Goal: Information Seeking & Learning: Learn about a topic

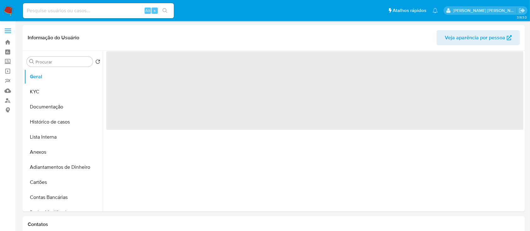
select select "10"
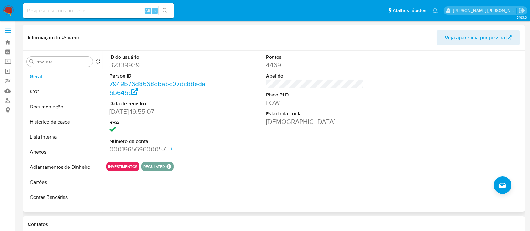
click at [239, 44] on header "Informação do Usuário Veja aparência por pessoa" at bounding box center [274, 37] width 493 height 15
click at [5, 100] on link "Localizador de pessoas" at bounding box center [37, 101] width 75 height 10
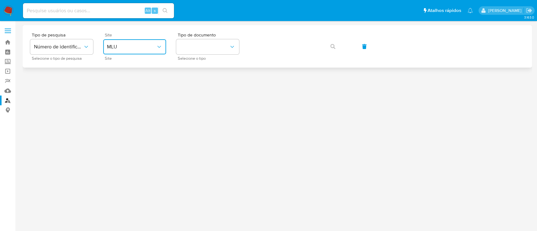
click at [142, 51] on button "MLU" at bounding box center [134, 46] width 63 height 15
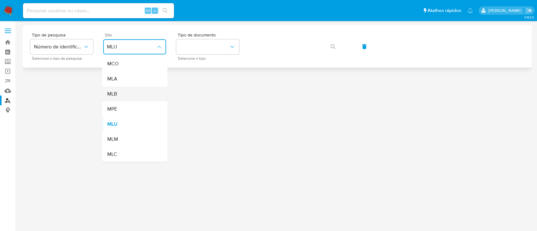
click at [121, 92] on div "MLB" at bounding box center [133, 94] width 52 height 15
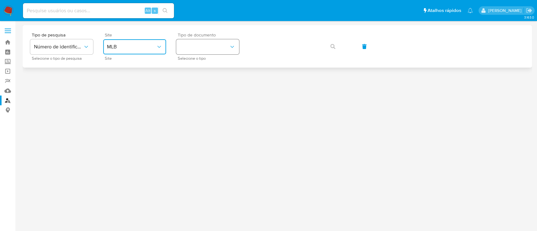
click at [196, 43] on button "identificationType" at bounding box center [207, 46] width 63 height 15
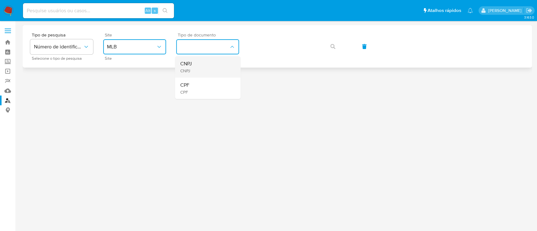
click at [194, 64] on div "CNPJ CNPJ" at bounding box center [206, 66] width 52 height 21
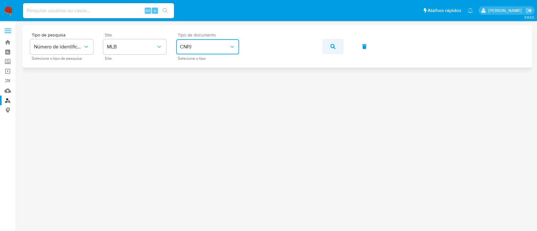
click at [330, 48] on button "button" at bounding box center [332, 46] width 21 height 15
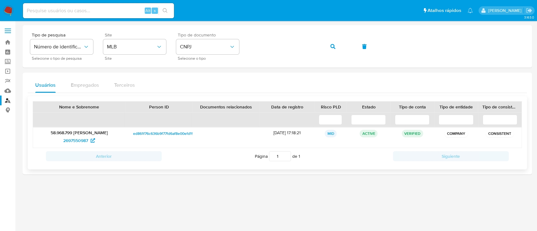
drag, startPoint x: 273, startPoint y: 132, endPoint x: 280, endPoint y: 135, distance: 7.2
click at [280, 135] on div "19/09/2025 17:18:21" at bounding box center [287, 138] width 55 height 20
click at [274, 135] on div "19/09/2025 17:18:21" at bounding box center [287, 138] width 55 height 20
click at [72, 139] on span "2697550987" at bounding box center [75, 141] width 25 height 10
click at [201, 46] on span "CNPJ" at bounding box center [204, 47] width 49 height 6
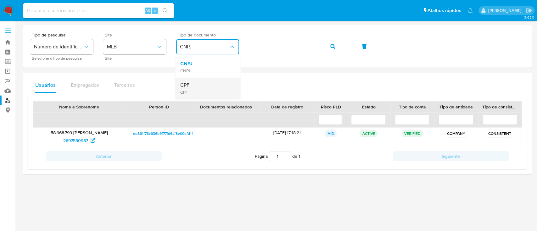
click at [209, 83] on div "CPF CPF" at bounding box center [206, 88] width 52 height 21
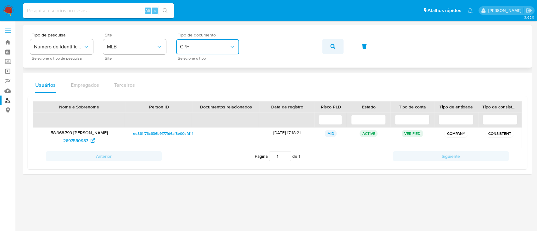
click at [337, 51] on button "button" at bounding box center [332, 46] width 21 height 15
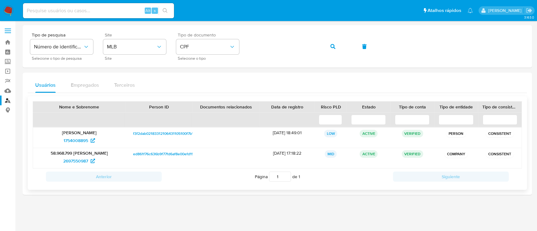
drag, startPoint x: 454, startPoint y: 157, endPoint x: 469, endPoint y: 159, distance: 14.9
click at [469, 159] on div "COMPANY" at bounding box center [456, 158] width 44 height 20
drag, startPoint x: 455, startPoint y: 136, endPoint x: 460, endPoint y: 135, distance: 5.4
click at [460, 135] on p "PERSON" at bounding box center [456, 134] width 20 height 8
click at [83, 139] on span "1754008895" at bounding box center [76, 141] width 25 height 10
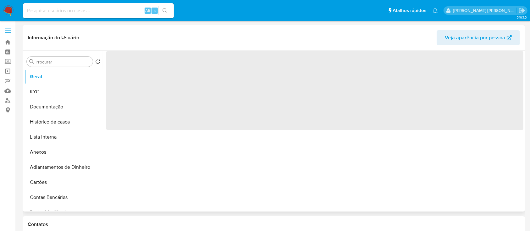
select select "10"
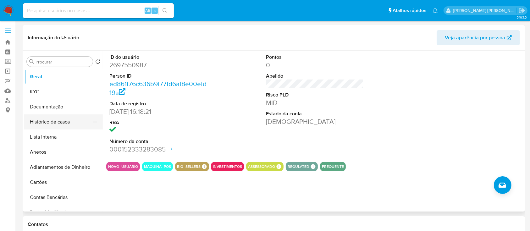
click at [61, 125] on button "Histórico de casos" at bounding box center [61, 122] width 74 height 15
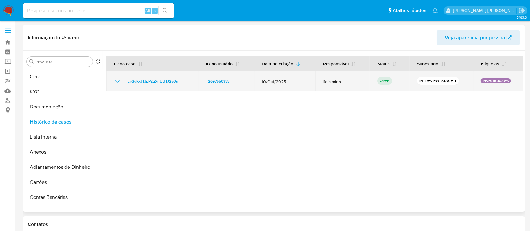
drag, startPoint x: 413, startPoint y: 80, endPoint x: 442, endPoint y: 80, distance: 28.9
click at [442, 80] on td "IN_REVIEW_STAGE_I" at bounding box center [442, 81] width 64 height 20
drag, startPoint x: 385, startPoint y: 81, endPoint x: 390, endPoint y: 81, distance: 5.0
click at [390, 81] on p "OPEN" at bounding box center [384, 81] width 15 height 8
drag, startPoint x: 379, startPoint y: 82, endPoint x: 387, endPoint y: 82, distance: 8.2
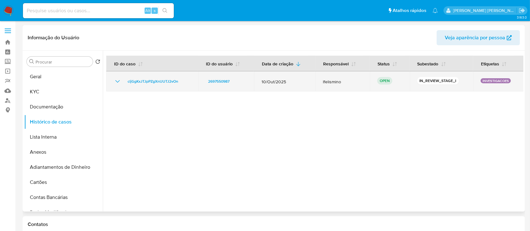
click at [387, 82] on p "OPEN" at bounding box center [384, 81] width 15 height 8
drag, startPoint x: 478, startPoint y: 79, endPoint x: 500, endPoint y: 79, distance: 21.4
click at [500, 79] on p "INVESTIGACOES" at bounding box center [496, 80] width 30 height 5
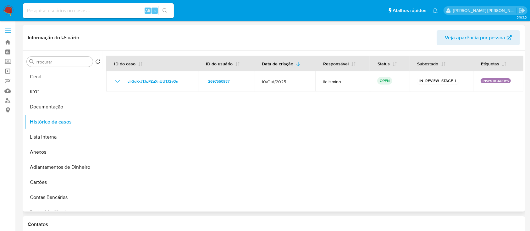
click at [501, 104] on div at bounding box center [313, 131] width 421 height 161
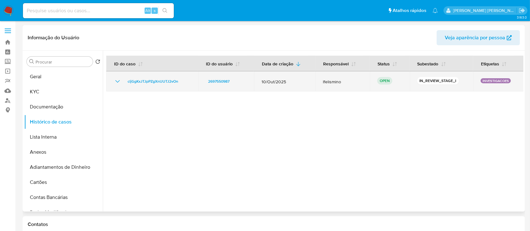
click at [114, 83] on icon "Mostrar/Ocultar" at bounding box center [118, 82] width 8 height 8
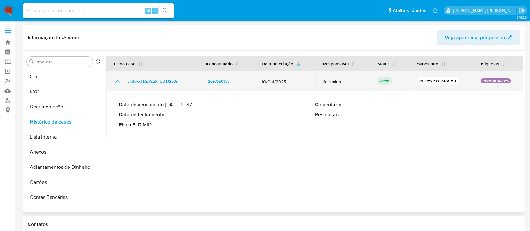
click at [117, 84] on icon "Mostrar/Ocultar" at bounding box center [118, 82] width 8 height 8
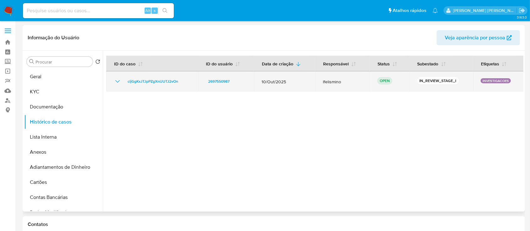
click at [374, 83] on td "OPEN" at bounding box center [390, 81] width 40 height 20
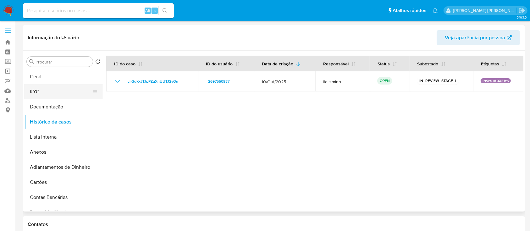
click at [66, 91] on button "KYC" at bounding box center [61, 91] width 74 height 15
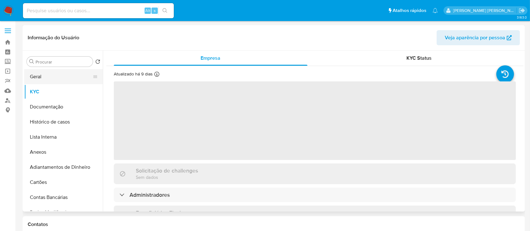
click at [50, 75] on button "Geral" at bounding box center [61, 76] width 74 height 15
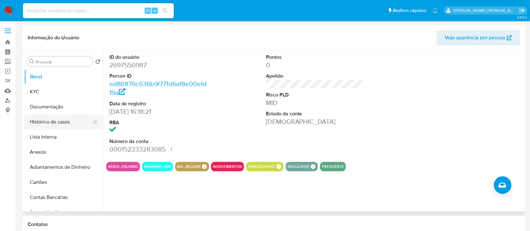
click at [45, 115] on button "Histórico de casos" at bounding box center [61, 122] width 74 height 15
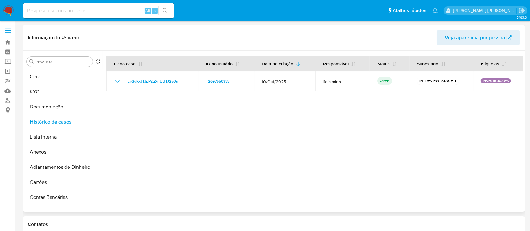
click at [211, 139] on div at bounding box center [313, 131] width 421 height 161
click at [347, 182] on div at bounding box center [313, 131] width 421 height 161
click at [45, 89] on button "KYC" at bounding box center [61, 91] width 74 height 15
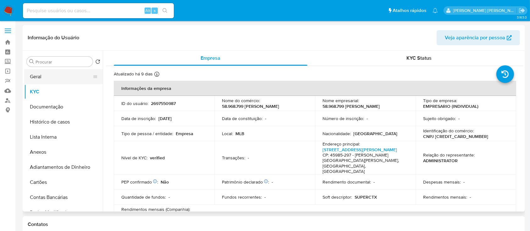
click at [50, 78] on button "Geral" at bounding box center [61, 76] width 74 height 15
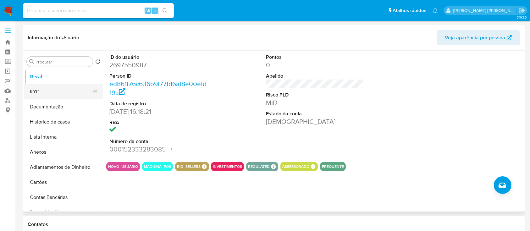
click at [59, 85] on button "KYC" at bounding box center [61, 91] width 74 height 15
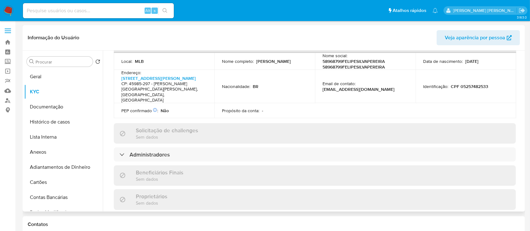
scroll to position [210, 0]
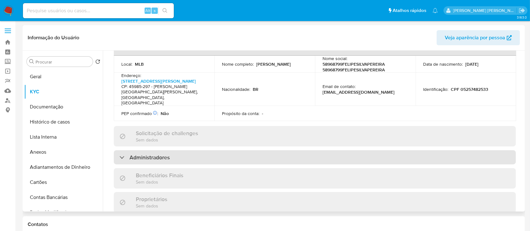
click at [287, 150] on div "Administradores" at bounding box center [315, 157] width 402 height 14
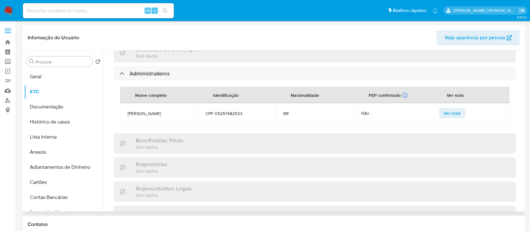
scroll to position [252, 0]
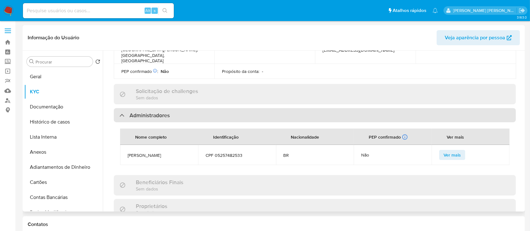
click at [161, 112] on h3 "Administradores" at bounding box center [150, 115] width 40 height 7
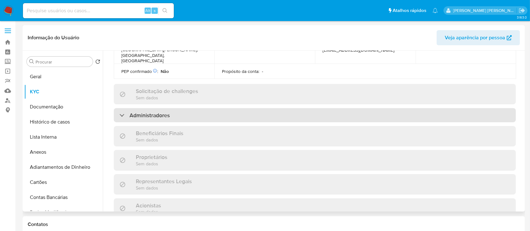
click at [238, 108] on div "Administradores" at bounding box center [315, 115] width 402 height 14
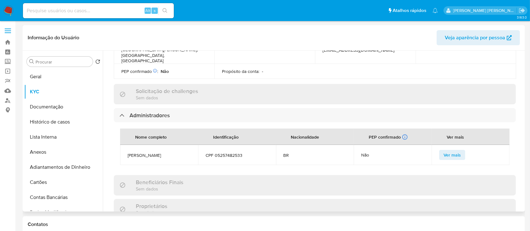
drag, startPoint x: 127, startPoint y: 134, endPoint x: 164, endPoint y: 133, distance: 36.5
click at [164, 145] on td "Felipe Silva Pereira" at bounding box center [159, 155] width 78 height 20
copy span "Felipe Silva Pereira"
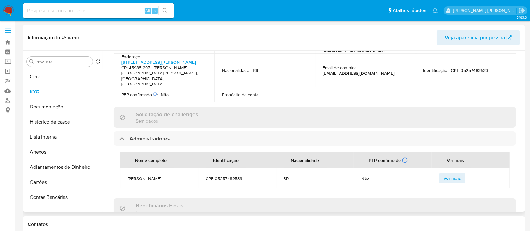
scroll to position [210, 0]
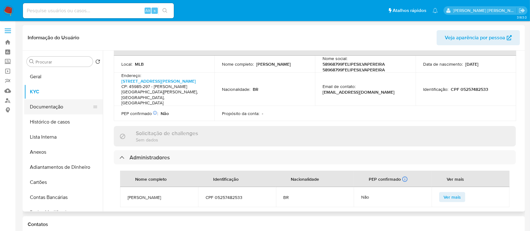
click at [58, 106] on button "Documentação" at bounding box center [61, 106] width 74 height 15
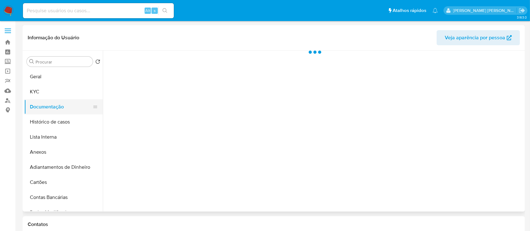
scroll to position [0, 0]
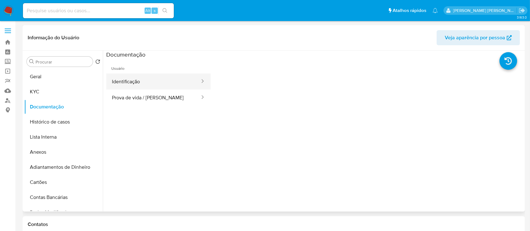
click at [143, 80] on button "Identificação" at bounding box center [153, 82] width 94 height 16
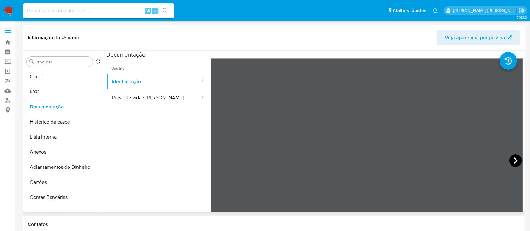
click at [516, 161] on icon at bounding box center [516, 160] width 13 height 13
click at [118, 94] on button "Prova de vida / Selfie" at bounding box center [153, 98] width 94 height 16
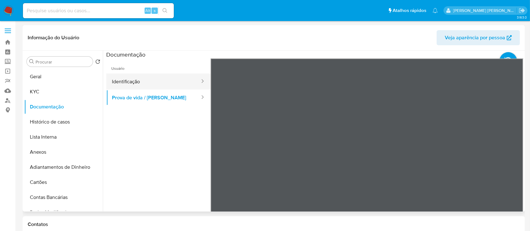
click at [161, 81] on button "Identificação" at bounding box center [153, 82] width 94 height 16
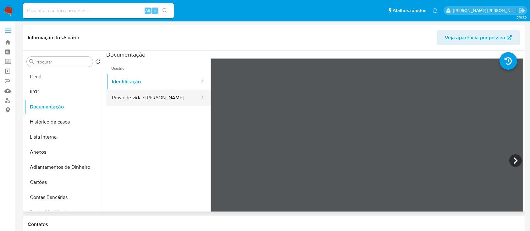
click at [154, 100] on button "Prova de vida / Selfie" at bounding box center [153, 98] width 94 height 16
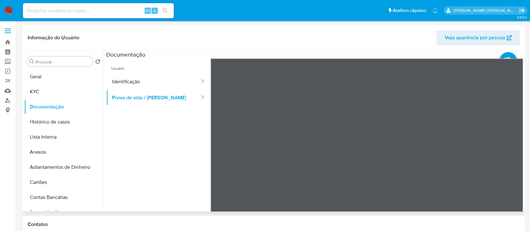
click at [160, 163] on ul "Usuário Identificação Prova de vida / Selfie" at bounding box center [158, 149] width 104 height 181
click at [35, 92] on button "KYC" at bounding box center [61, 91] width 74 height 15
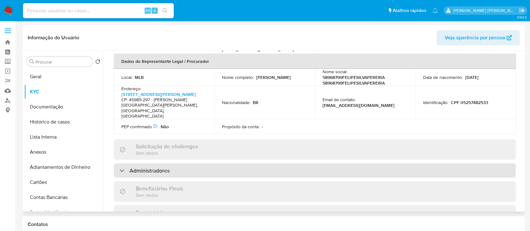
scroll to position [210, 0]
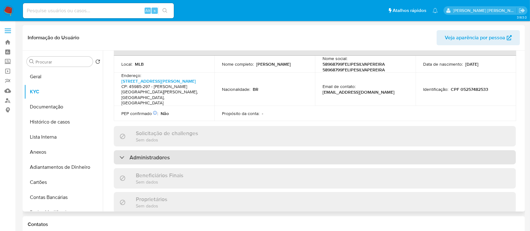
click at [235, 150] on div "Administradores" at bounding box center [315, 157] width 402 height 14
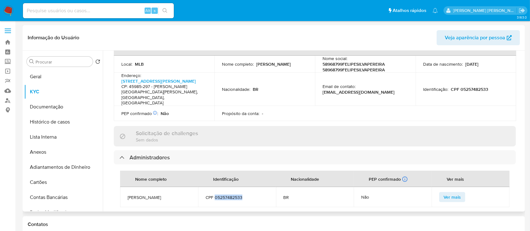
drag, startPoint x: 214, startPoint y: 176, endPoint x: 254, endPoint y: 170, distance: 39.8
click at [254, 187] on td "CPF 05257482533" at bounding box center [237, 197] width 78 height 20
copy span "05257482533"
click at [153, 195] on span "Felipe Silva Pereira" at bounding box center [159, 198] width 63 height 6
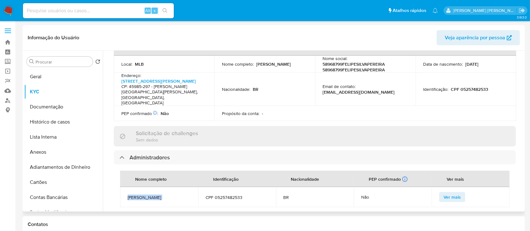
click at [153, 195] on span "Felipe Silva Pereira" at bounding box center [159, 198] width 63 height 6
copy span "Felipe Silva Pereira"
click at [517, 60] on div "Atualizado há 9 dias Criado: 22/09/2025 13:06:24 Atualizado: 01/10/2025 07:23:1…" at bounding box center [314, 159] width 417 height 605
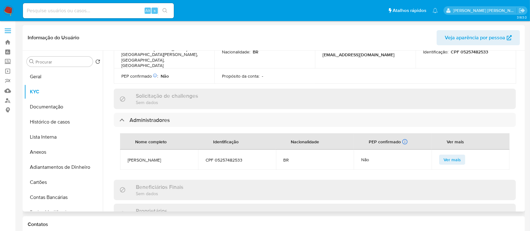
scroll to position [252, 0]
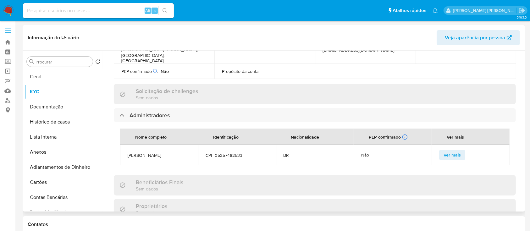
click at [234, 153] on span "CPF 05257482533" at bounding box center [237, 156] width 63 height 6
copy span "05257482533"
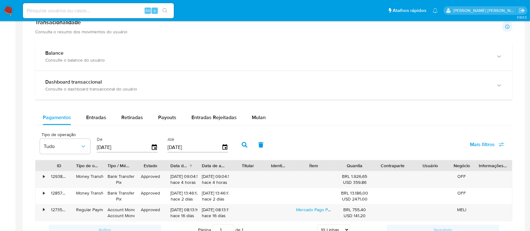
scroll to position [377, 0]
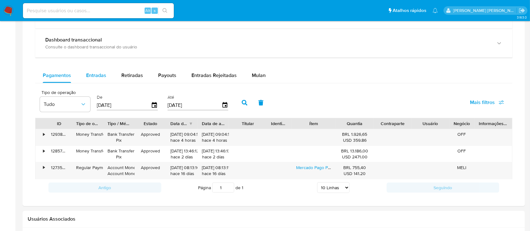
click at [108, 77] on button "Entradas" at bounding box center [96, 75] width 35 height 15
select select "10"
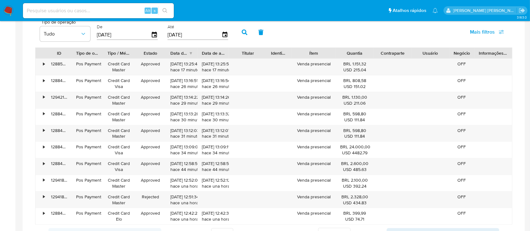
scroll to position [461, 0]
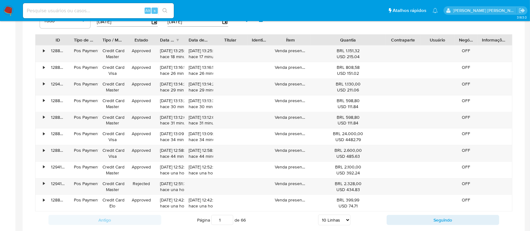
drag, startPoint x: 376, startPoint y: 41, endPoint x: 413, endPoint y: 42, distance: 37.2
click at [413, 42] on div "ID Tipo de operação Tipo / Método Estado Data de criação Data de aprovação Titu…" at bounding box center [274, 40] width 477 height 11
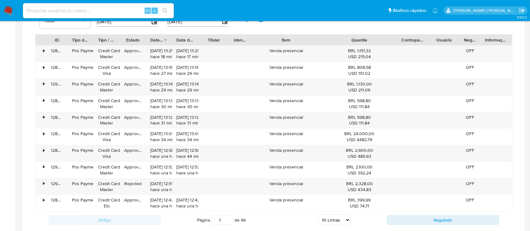
drag, startPoint x: 312, startPoint y: 38, endPoint x: 343, endPoint y: 42, distance: 31.3
click at [343, 42] on div "ID Tipo de operação Tipo / Método Estado Data de criação Data de aprovação Titu…" at bounding box center [274, 40] width 477 height 11
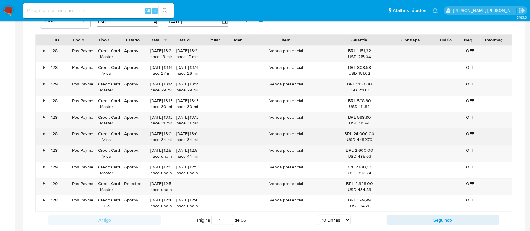
drag, startPoint x: 366, startPoint y: 136, endPoint x: 373, endPoint y: 134, distance: 6.5
click at [373, 134] on div "BRL 24.000,00 USD 4482.79" at bounding box center [360, 137] width 66 height 12
drag, startPoint x: 349, startPoint y: 133, endPoint x: 372, endPoint y: 133, distance: 23.3
click at [372, 133] on div "BRL 24.000,00 USD 4482.79" at bounding box center [360, 137] width 66 height 12
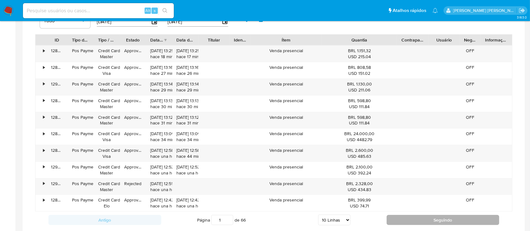
click at [399, 216] on button "Seguindo" at bounding box center [443, 220] width 113 height 10
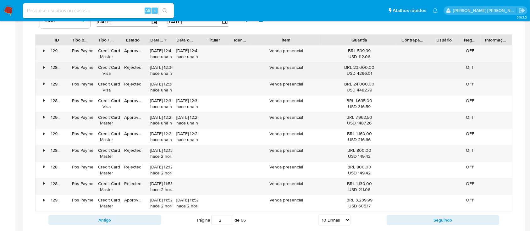
drag, startPoint x: 353, startPoint y: 68, endPoint x: 380, endPoint y: 71, distance: 26.9
click at [380, 71] on div "BRL 23.000,00 USD 4296.01" at bounding box center [360, 70] width 66 height 12
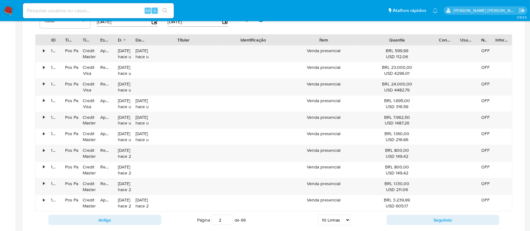
drag, startPoint x: 232, startPoint y: 43, endPoint x: 270, endPoint y: 42, distance: 38.4
click at [270, 42] on div "ID Tipo de operação Tipo / Método Estado Data de criação Data de aprovação Titu…" at bounding box center [274, 40] width 477 height 11
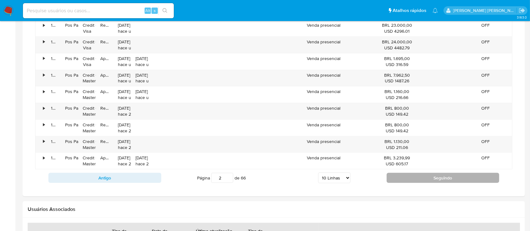
click at [441, 178] on button "Seguindo" at bounding box center [443, 178] width 113 height 10
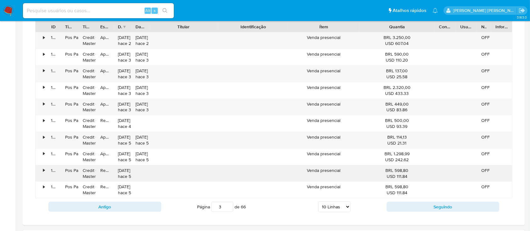
scroll to position [461, 0]
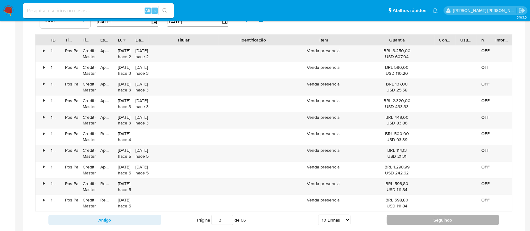
click at [429, 216] on button "Seguindo" at bounding box center [443, 220] width 113 height 10
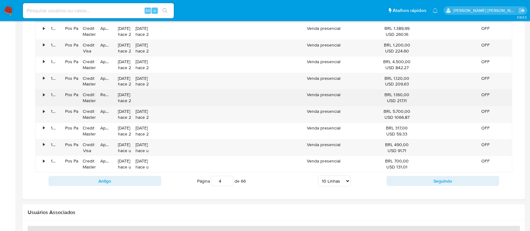
scroll to position [503, 0]
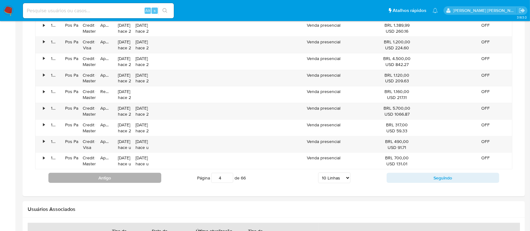
click at [151, 177] on button "Antigo" at bounding box center [104, 178] width 113 height 10
click at [157, 181] on button "Antigo" at bounding box center [104, 178] width 113 height 10
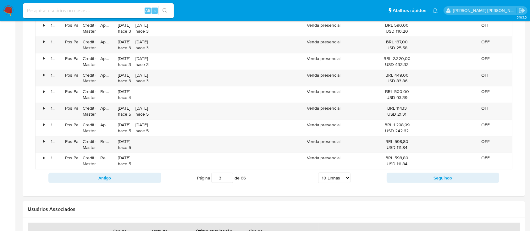
type input "2"
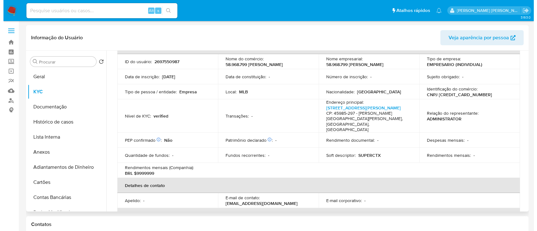
scroll to position [0, 0]
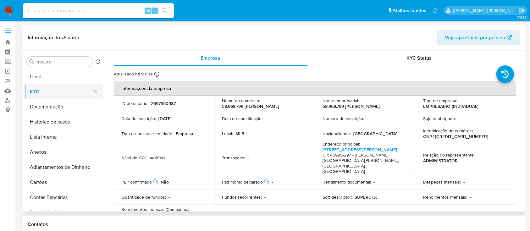
click at [61, 95] on button "KYC" at bounding box center [61, 91] width 74 height 15
click at [57, 70] on button "Geral" at bounding box center [61, 76] width 74 height 15
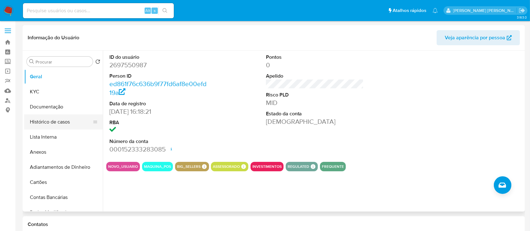
click at [63, 125] on button "Histórico de casos" at bounding box center [61, 122] width 74 height 15
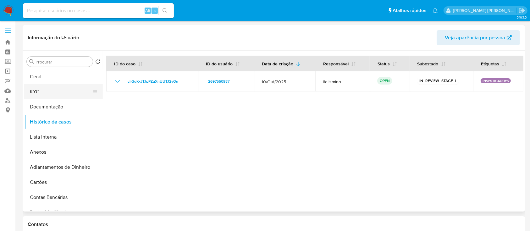
click at [50, 89] on button "KYC" at bounding box center [61, 91] width 74 height 15
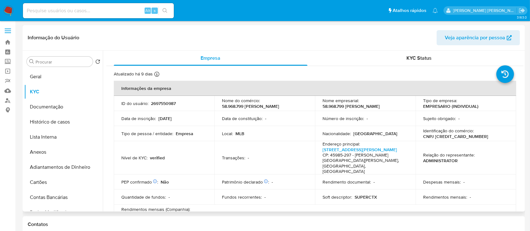
click at [445, 136] on p "CNPJ 58968799000194" at bounding box center [455, 137] width 65 height 6
copy p "58968799000194"
click at [40, 75] on button "Geral" at bounding box center [61, 76] width 74 height 15
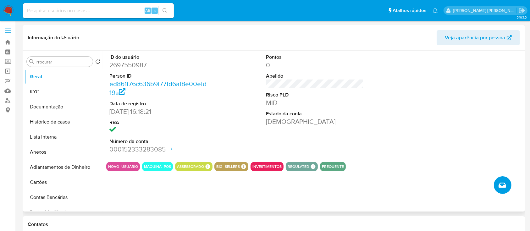
click at [503, 187] on icon "Criar caso manual" at bounding box center [503, 185] width 8 height 5
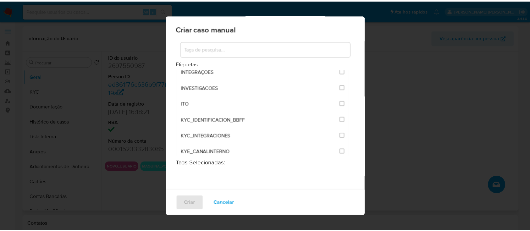
scroll to position [545, 0]
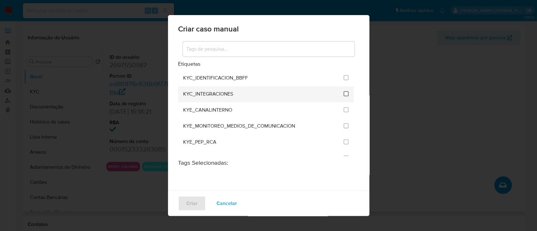
click at [344, 94] on input "2093" at bounding box center [346, 93] width 5 height 5
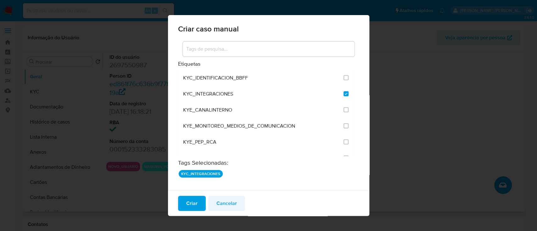
click at [238, 203] on button "Cancelar" at bounding box center [226, 203] width 37 height 15
checkbox input "false"
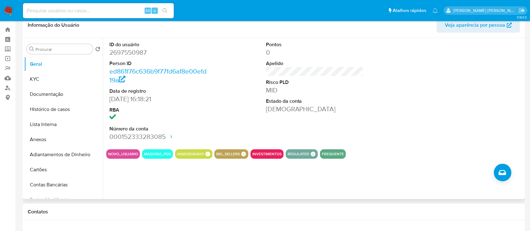
scroll to position [0, 0]
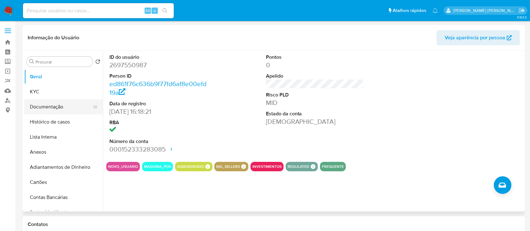
click at [52, 107] on button "Documentação" at bounding box center [61, 106] width 74 height 15
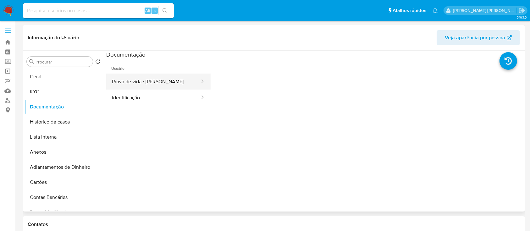
click at [179, 84] on button "Prova de vida / Selfie" at bounding box center [153, 82] width 94 height 16
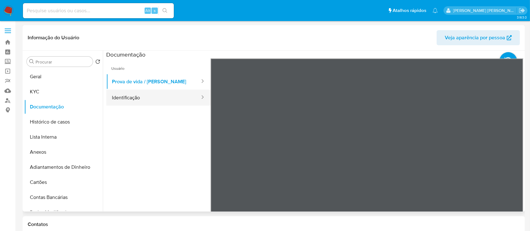
click at [150, 95] on button "Identificação" at bounding box center [153, 98] width 94 height 16
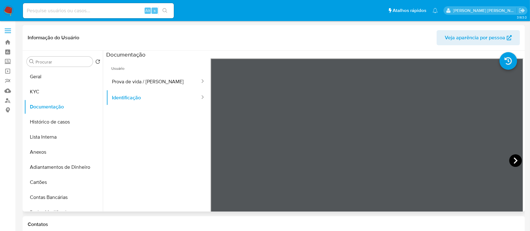
click at [517, 162] on icon at bounding box center [516, 160] width 13 height 13
click at [217, 161] on icon at bounding box center [218, 161] width 4 height 6
click at [121, 84] on button "Prova de vida / Selfie" at bounding box center [153, 82] width 94 height 16
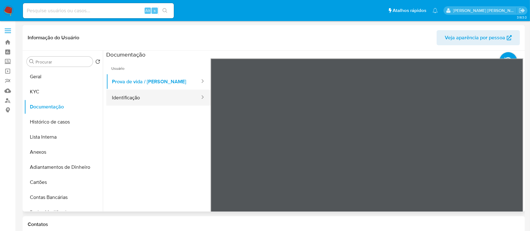
click at [130, 92] on button "Identificação" at bounding box center [153, 98] width 94 height 16
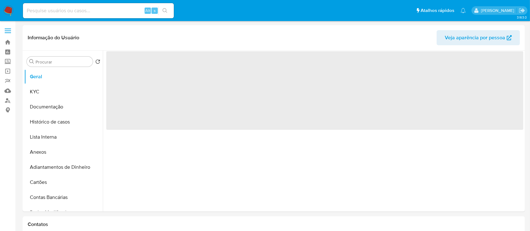
select select "10"
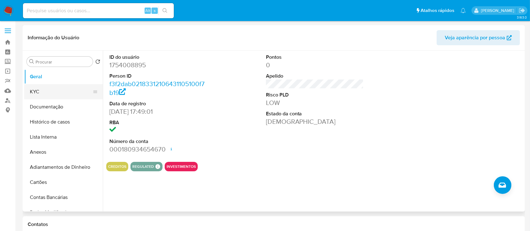
click at [63, 91] on button "KYC" at bounding box center [61, 91] width 74 height 15
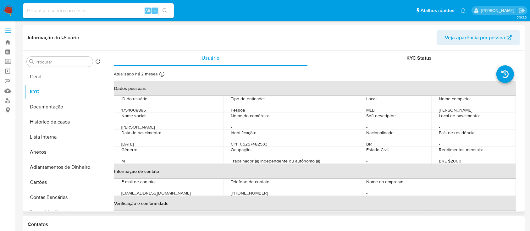
scroll to position [42, 0]
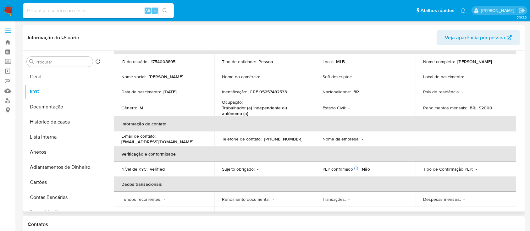
drag, startPoint x: 182, startPoint y: 92, endPoint x: 189, endPoint y: 94, distance: 7.4
click at [189, 94] on div "Data de nascimento : 18/11/2005" at bounding box center [164, 92] width 86 height 6
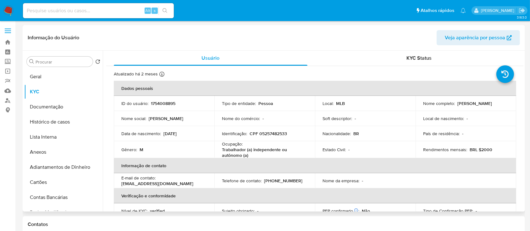
click at [176, 135] on p "18/11/2005" at bounding box center [170, 134] width 13 height 6
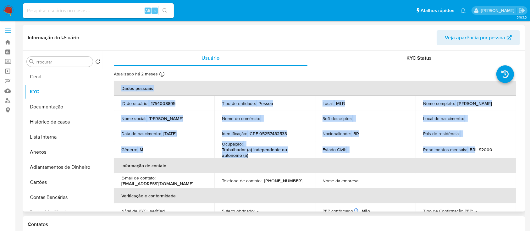
drag, startPoint x: 478, startPoint y: 150, endPoint x: 517, endPoint y: 150, distance: 39.0
click at [506, 148] on td "Rendimentos mensais : BRL $2000" at bounding box center [466, 149] width 101 height 17
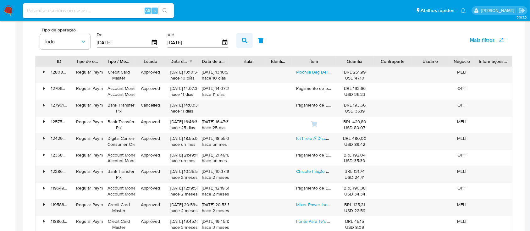
scroll to position [377, 0]
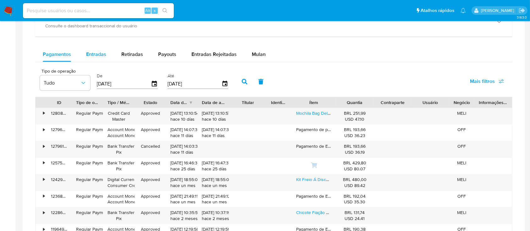
click at [88, 59] on div "Entradas" at bounding box center [96, 54] width 20 height 15
select select "10"
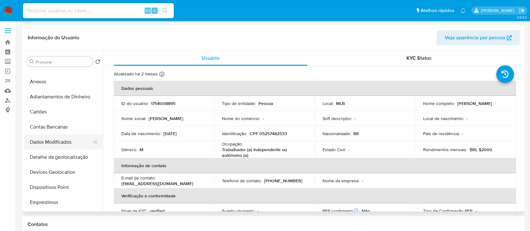
scroll to position [84, 0]
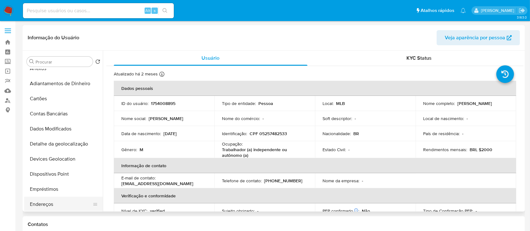
click at [65, 198] on button "Endereços" at bounding box center [61, 204] width 74 height 15
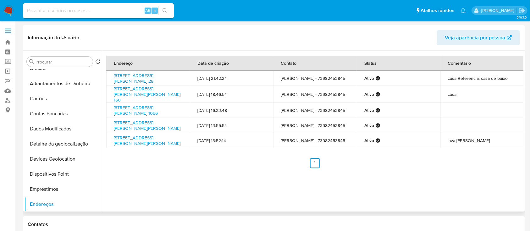
click at [138, 76] on link "Rua Lauzani 29, Teixeira De Freitas, Bahia, 45985297, Brasil 29" at bounding box center [134, 78] width 40 height 12
click at [144, 95] on link "Rua Liberato Pereira Santana 160, Teixeira De Freitas, Bahia, 45993156, Brasil …" at bounding box center [147, 95] width 67 height 18
click at [129, 127] on link "Avenida Gonçalves Lêdo 301, Teixeira De Freitas, Bahia, 45990160, Brasil 301" at bounding box center [147, 126] width 67 height 12
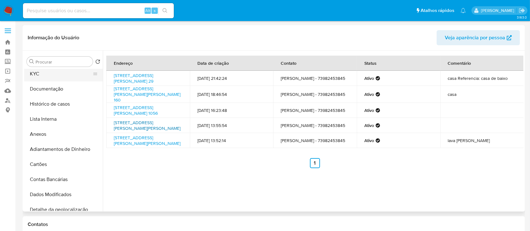
scroll to position [0, 0]
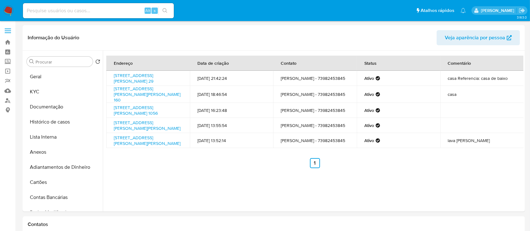
click at [481, 8] on p "[PERSON_NAME]" at bounding box center [499, 11] width 36 height 6
click at [481, 12] on p "[PERSON_NAME]" at bounding box center [499, 11] width 36 height 6
click at [8, 13] on img at bounding box center [8, 10] width 11 height 11
